Goal: Task Accomplishment & Management: Complete application form

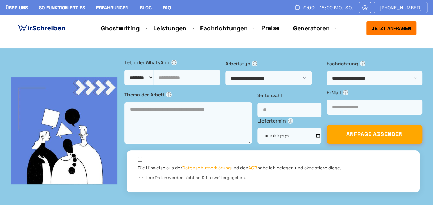
scroll to position [3, 0]
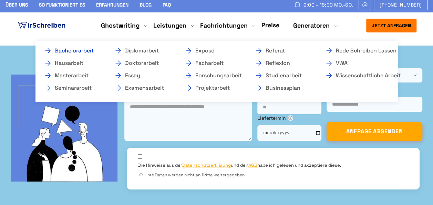
click at [74, 50] on link "Bachelorarbeit" at bounding box center [78, 51] width 69 height 8
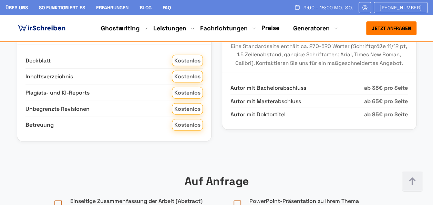
scroll to position [927, 0]
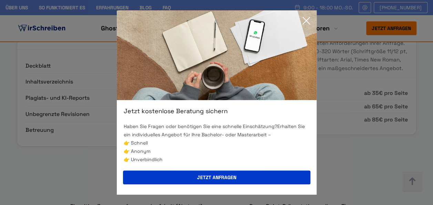
click at [302, 19] on icon at bounding box center [306, 21] width 14 height 14
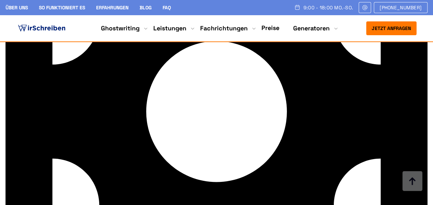
scroll to position [2243, 0]
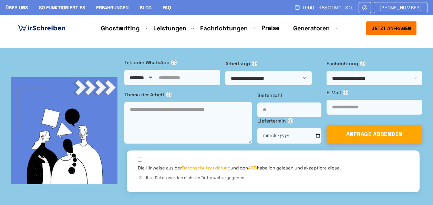
scroll to position [3, 0]
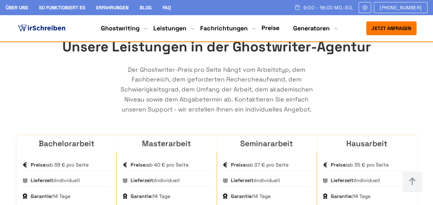
scroll to position [437, 0]
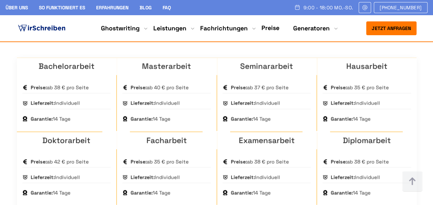
scroll to position [524, 0]
click at [269, 33] on div "Jetzt anfragen 9:00 - 18:00 Mo.-So. [PHONE_NUMBER] Über uns So funktioniert es …" at bounding box center [216, 28] width 243 height 14
click at [269, 32] on li "Preise" at bounding box center [271, 28] width 18 height 9
click at [269, 30] on link "Preise" at bounding box center [271, 28] width 18 height 8
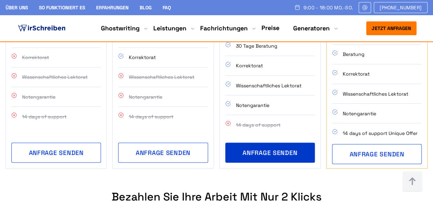
scroll to position [570, 0]
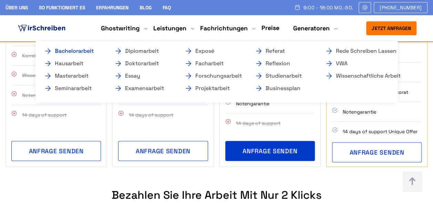
click at [90, 48] on link "Bachelorarbeit" at bounding box center [78, 51] width 69 height 8
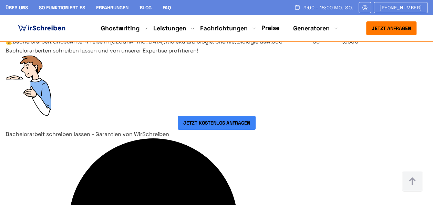
scroll to position [1215, 0]
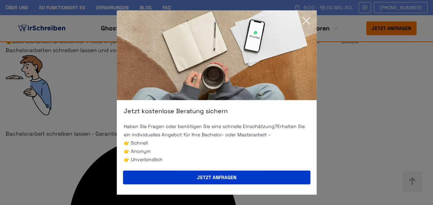
click at [303, 21] on icon at bounding box center [306, 21] width 14 height 14
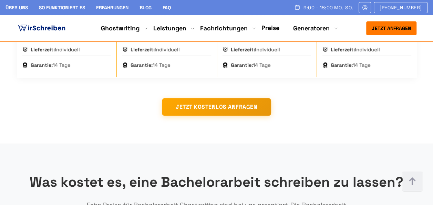
scroll to position [682, 0]
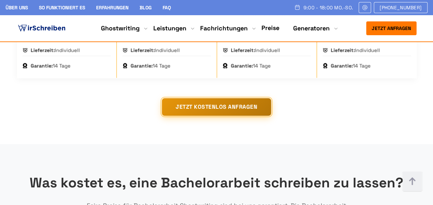
click at [239, 115] on button "JETZT KOSTENLOS ANFRAGEN" at bounding box center [216, 106] width 109 height 17
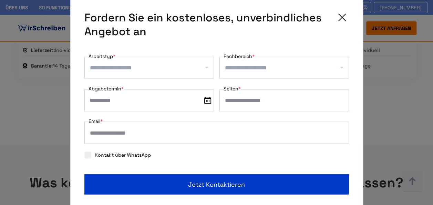
click at [150, 70] on input "Arbeitstyp *" at bounding box center [152, 67] width 124 height 11
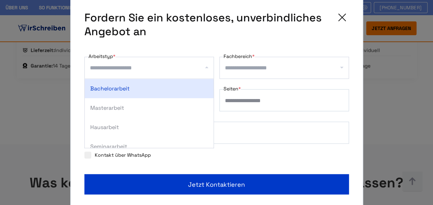
click at [147, 87] on div "Bachelorarbeit" at bounding box center [149, 88] width 129 height 19
select select "**"
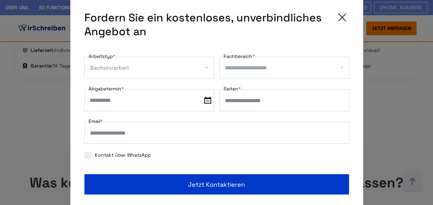
click at [281, 68] on input "Fachbereich *" at bounding box center [287, 67] width 124 height 11
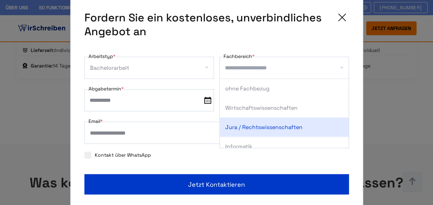
scroll to position [9, 0]
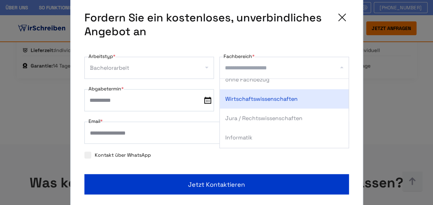
click at [280, 97] on div "Wirtschaftswissenschaften" at bounding box center [284, 98] width 129 height 19
select select "*"
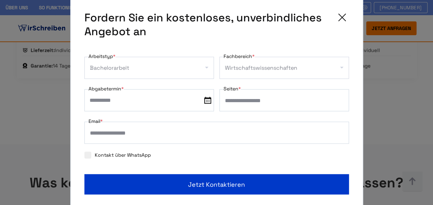
click at [249, 103] on input "Seiten *" at bounding box center [285, 100] width 130 height 22
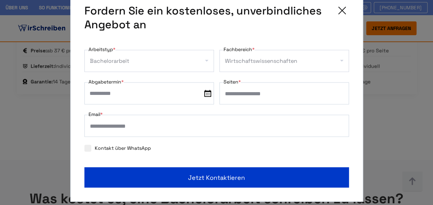
scroll to position [665, 0]
click at [247, 94] on input "**" at bounding box center [285, 93] width 130 height 22
type input "**"
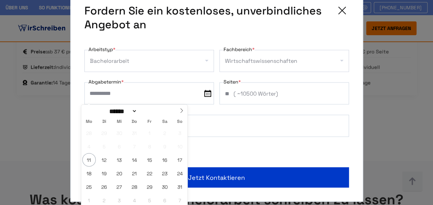
click at [133, 92] on input "text" at bounding box center [149, 93] width 130 height 22
click at [175, 105] on div "****** ********* ******* ******** ******** ****" at bounding box center [134, 111] width 106 height 12
click at [179, 108] on icon at bounding box center [181, 110] width 5 height 5
select select "*"
click at [109, 156] on span "16" at bounding box center [104, 159] width 13 height 13
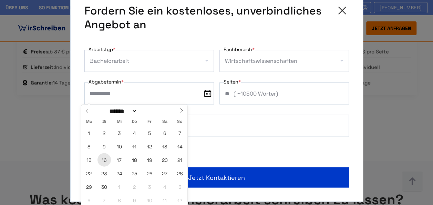
type input "**********"
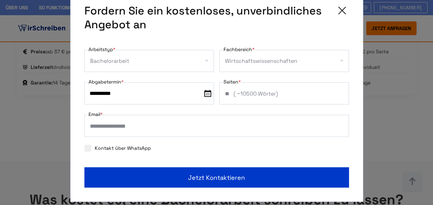
click at [175, 124] on input "Email *" at bounding box center [216, 126] width 265 height 22
type input "**********"
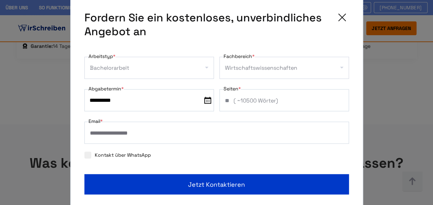
scroll to position [701, 0]
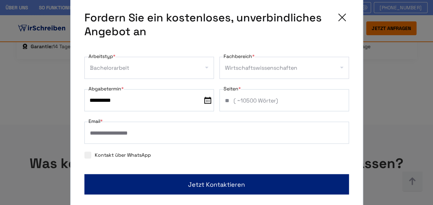
click at [222, 187] on span "Jetzt kontaktieren" at bounding box center [216, 184] width 57 height 9
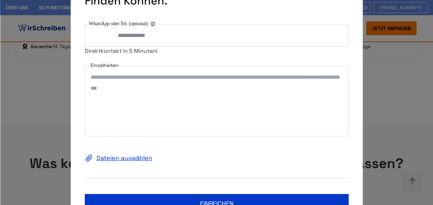
scroll to position [0, 0]
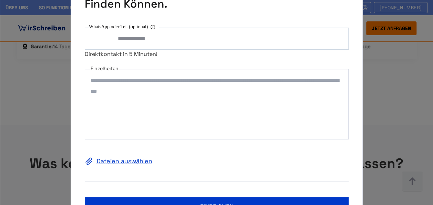
click at [132, 79] on textarea "Einzelheiten" at bounding box center [217, 104] width 264 height 70
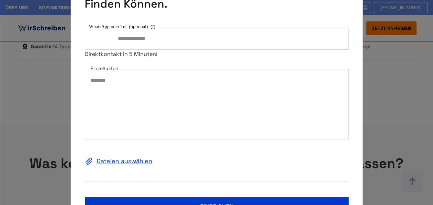
paste textarea "**********"
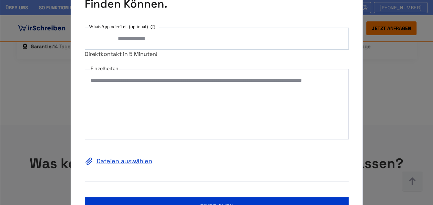
paste textarea "**********"
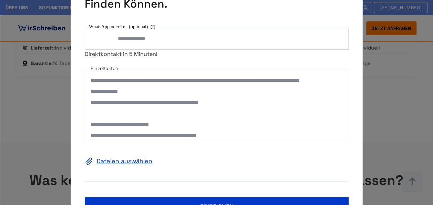
scroll to position [689, 0]
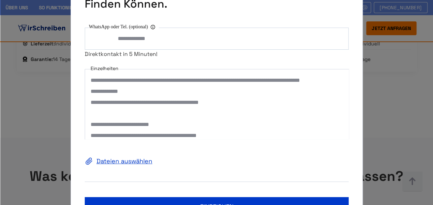
click at [147, 90] on textarea "**********" at bounding box center [217, 104] width 264 height 70
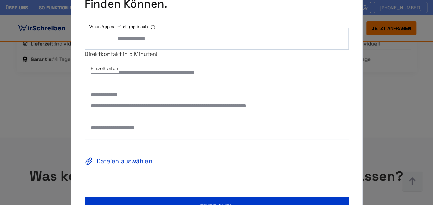
scroll to position [44, 0]
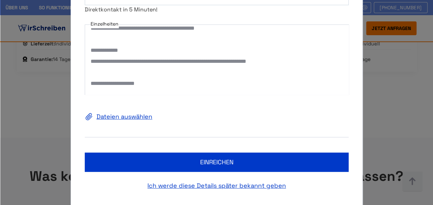
type textarea "**********"
click at [134, 114] on label "Dateien auswählen" at bounding box center [217, 116] width 264 height 11
click at [0, 0] on input "Dateien auswählen" at bounding box center [0, 0] width 0 height 0
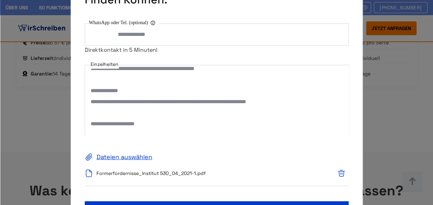
scroll to position [27, 0]
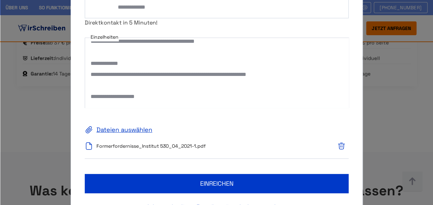
click at [207, 176] on button "einreichen" at bounding box center [217, 183] width 264 height 19
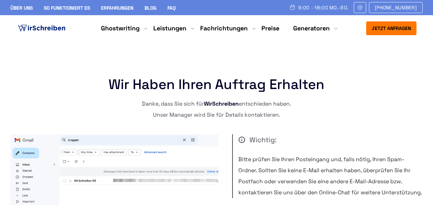
scroll to position [85, 0]
